Goal: Information Seeking & Learning: Learn about a topic

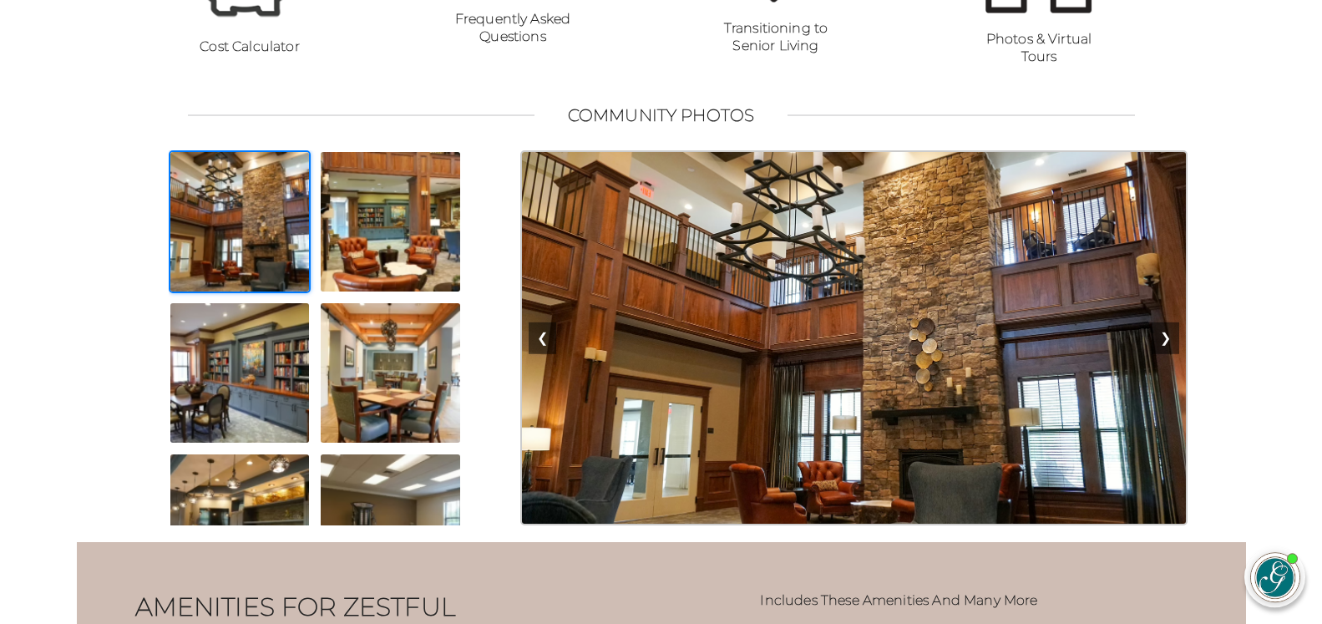
scroll to position [1443, 0]
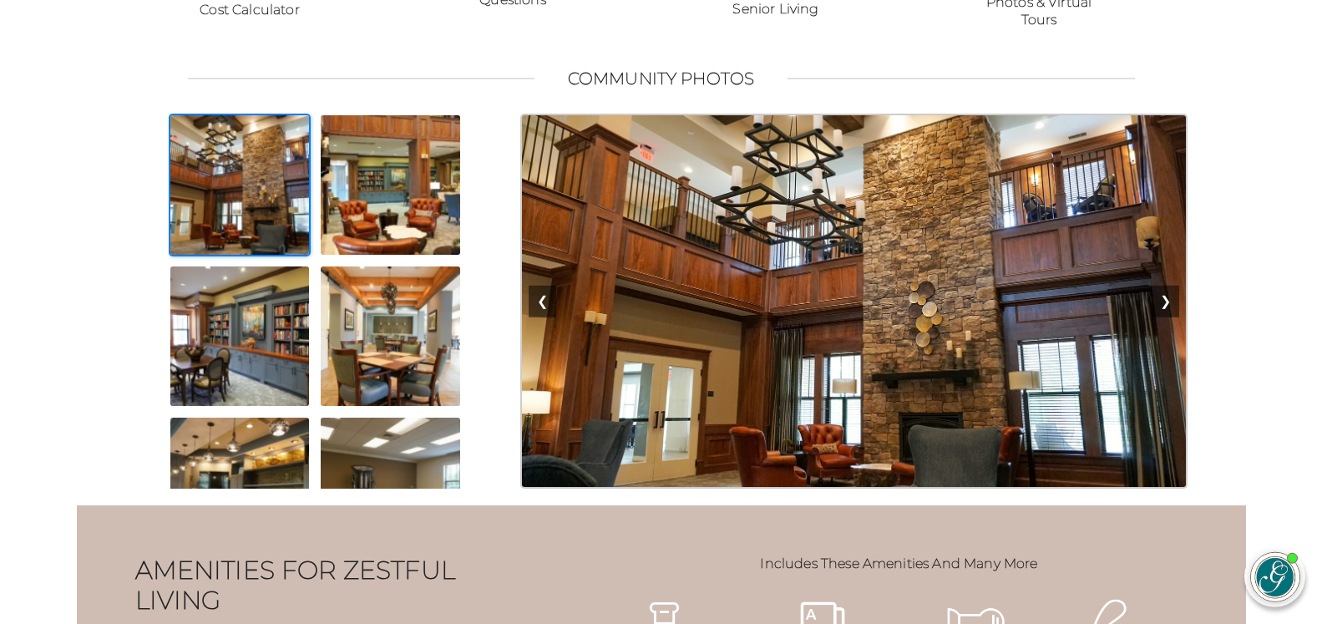
drag, startPoint x: 1319, startPoint y: 226, endPoint x: 1302, endPoint y: 262, distance: 39.6
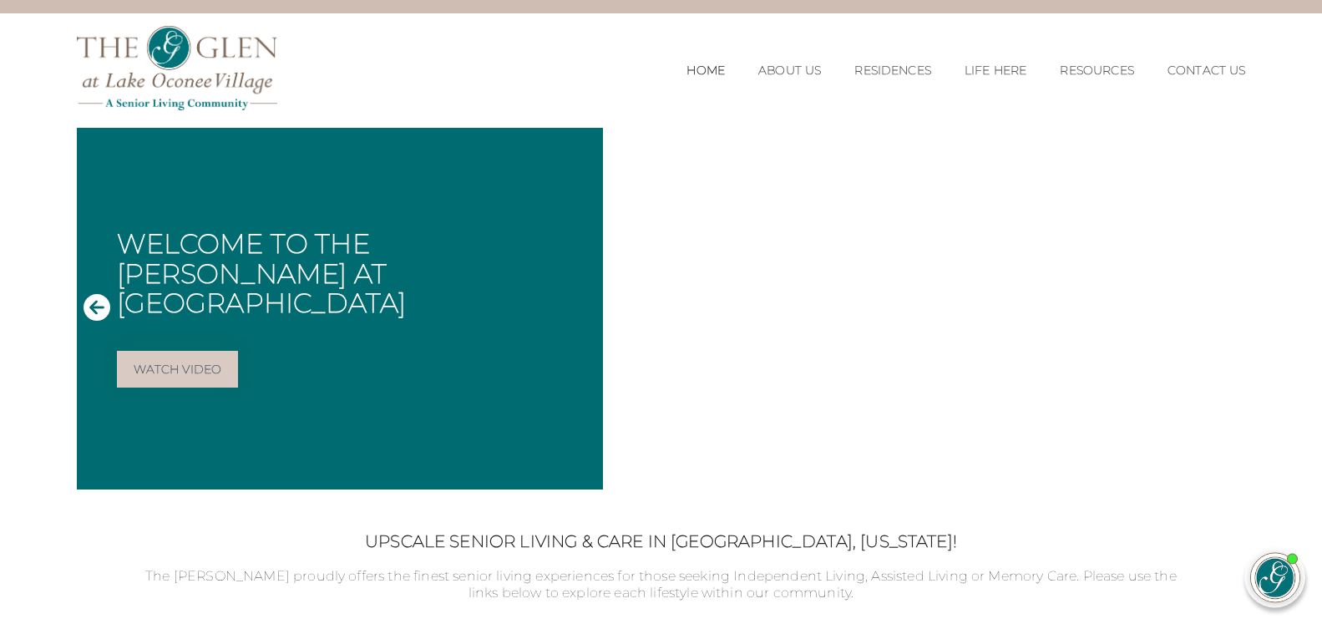
scroll to position [0, 0]
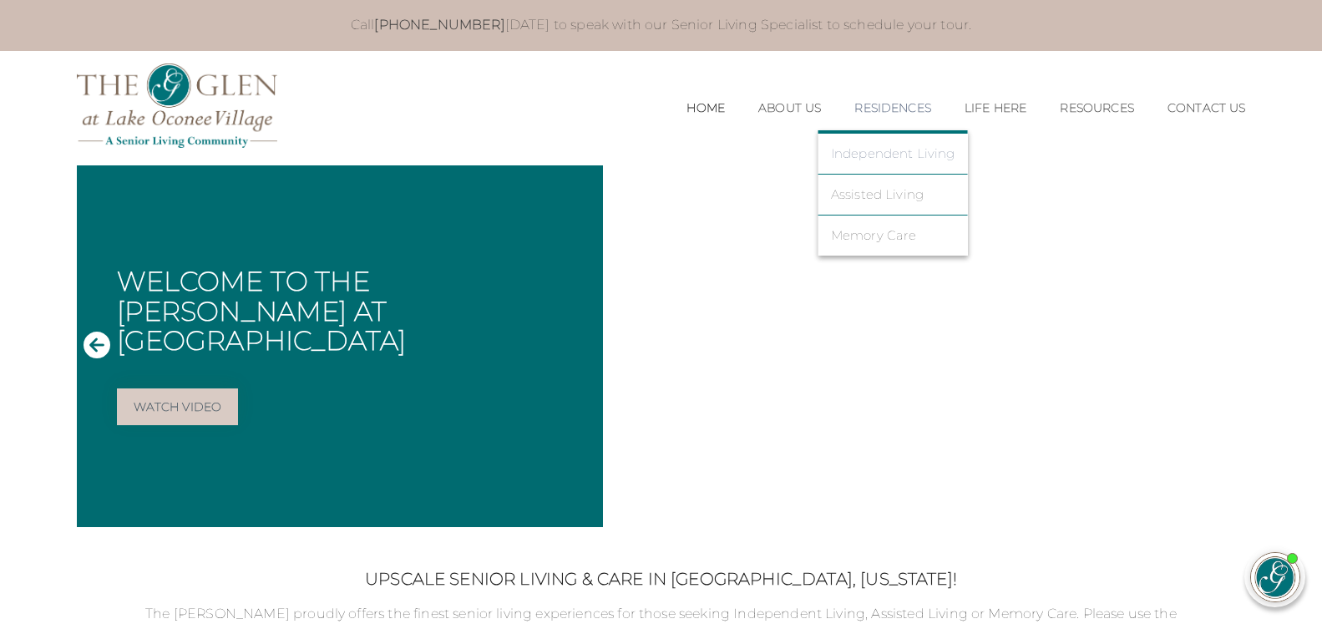
click at [862, 153] on link "Independent Living" at bounding box center [893, 153] width 124 height 15
